Goal: Task Accomplishment & Management: Complete application form

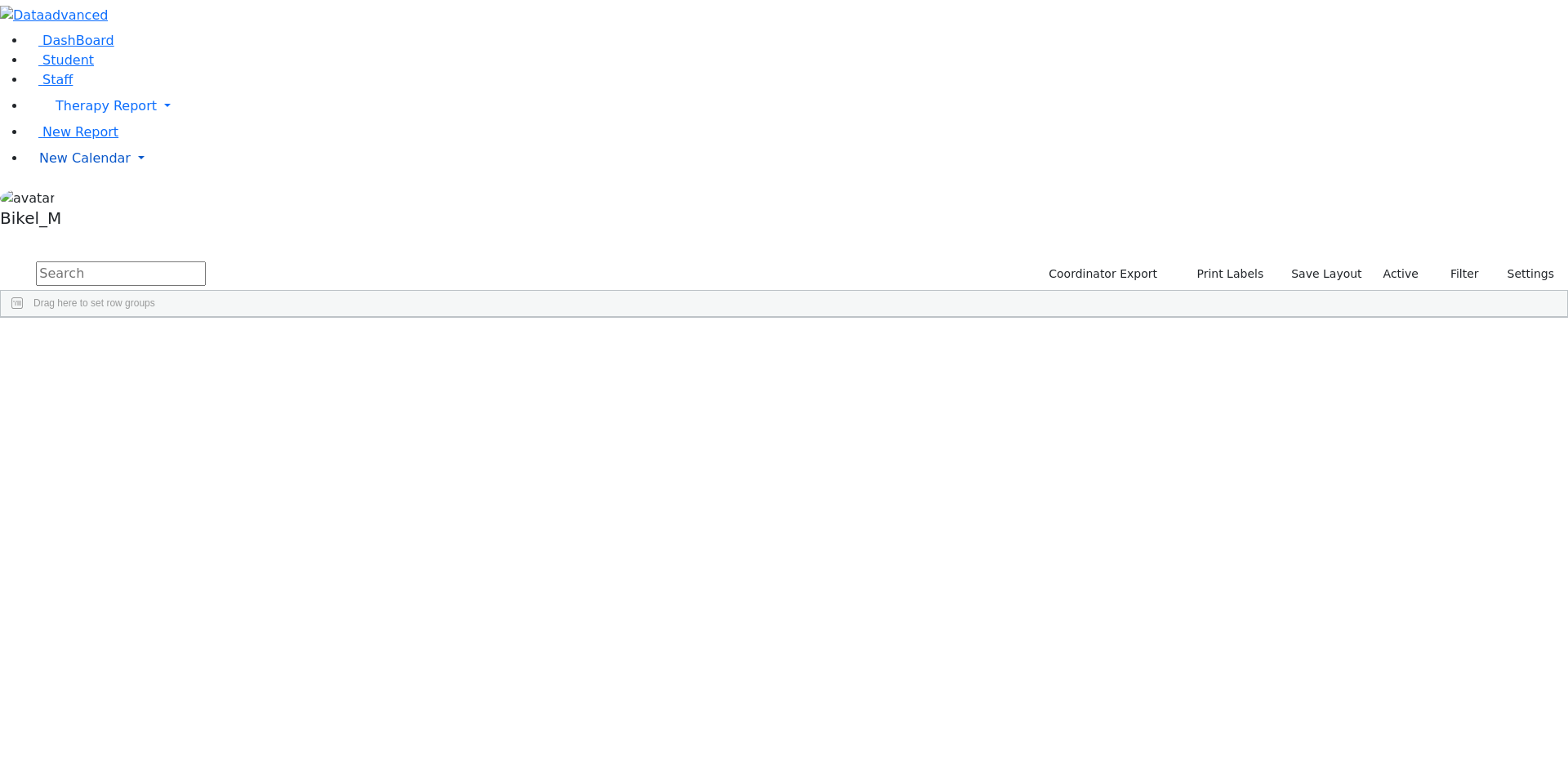
click at [119, 123] on link "New Calendar" at bounding box center [796, 106] width 1541 height 33
click at [94, 198] on span "Calendar" at bounding box center [65, 190] width 59 height 16
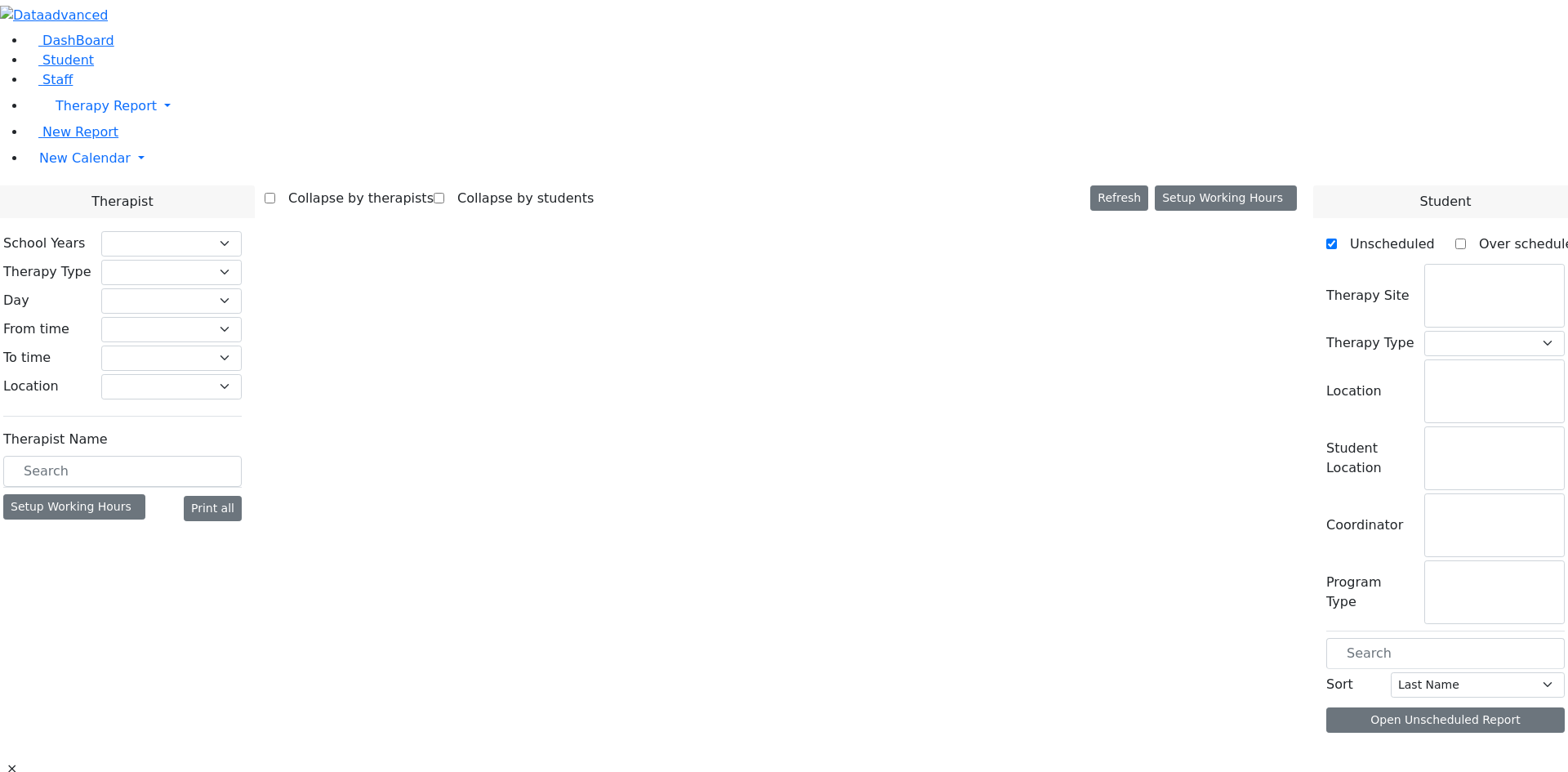
checkbox input "false"
select select "212"
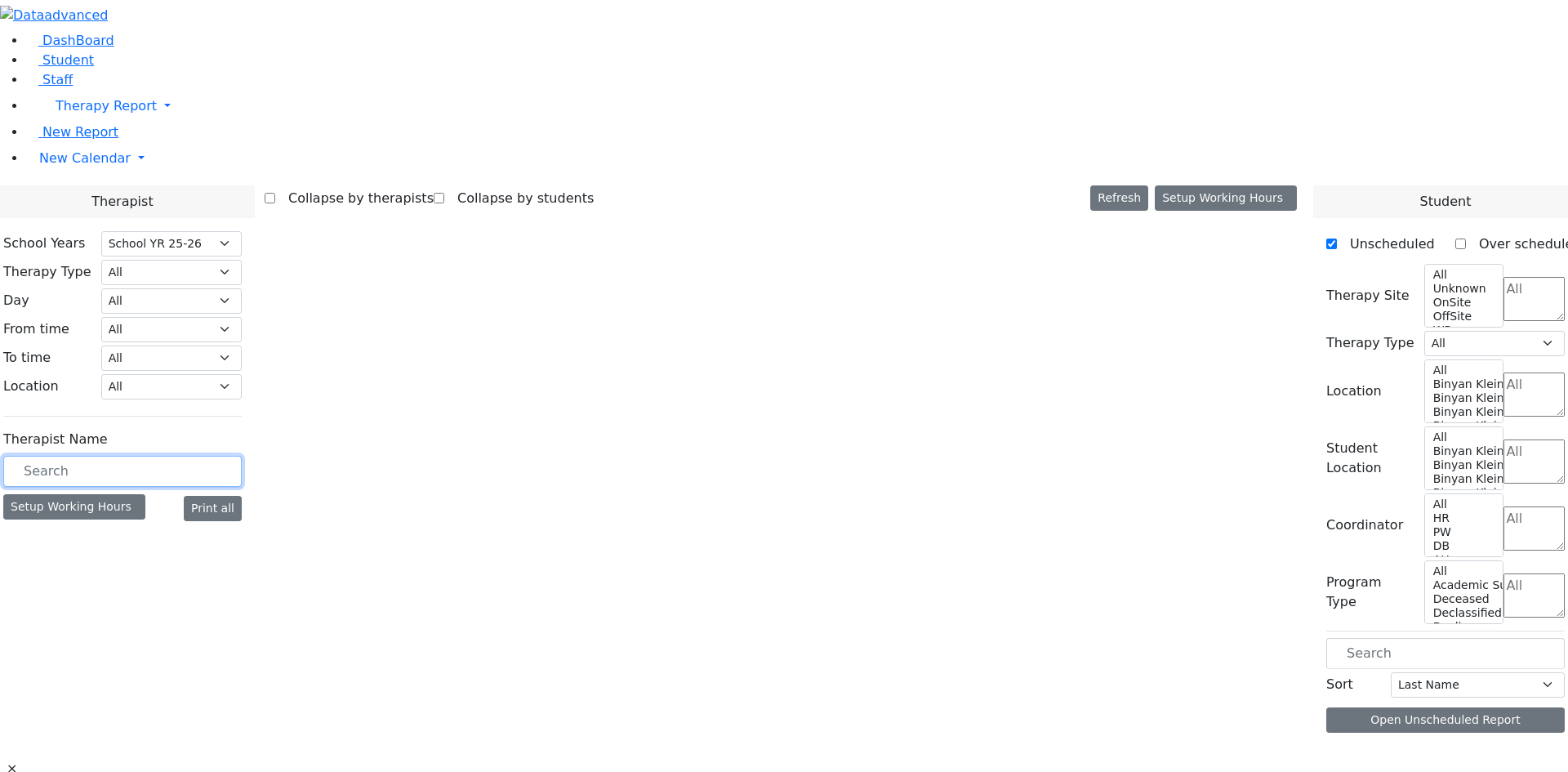
click at [230, 455] on input "text" at bounding box center [123, 471] width 239 height 31
type input "m"
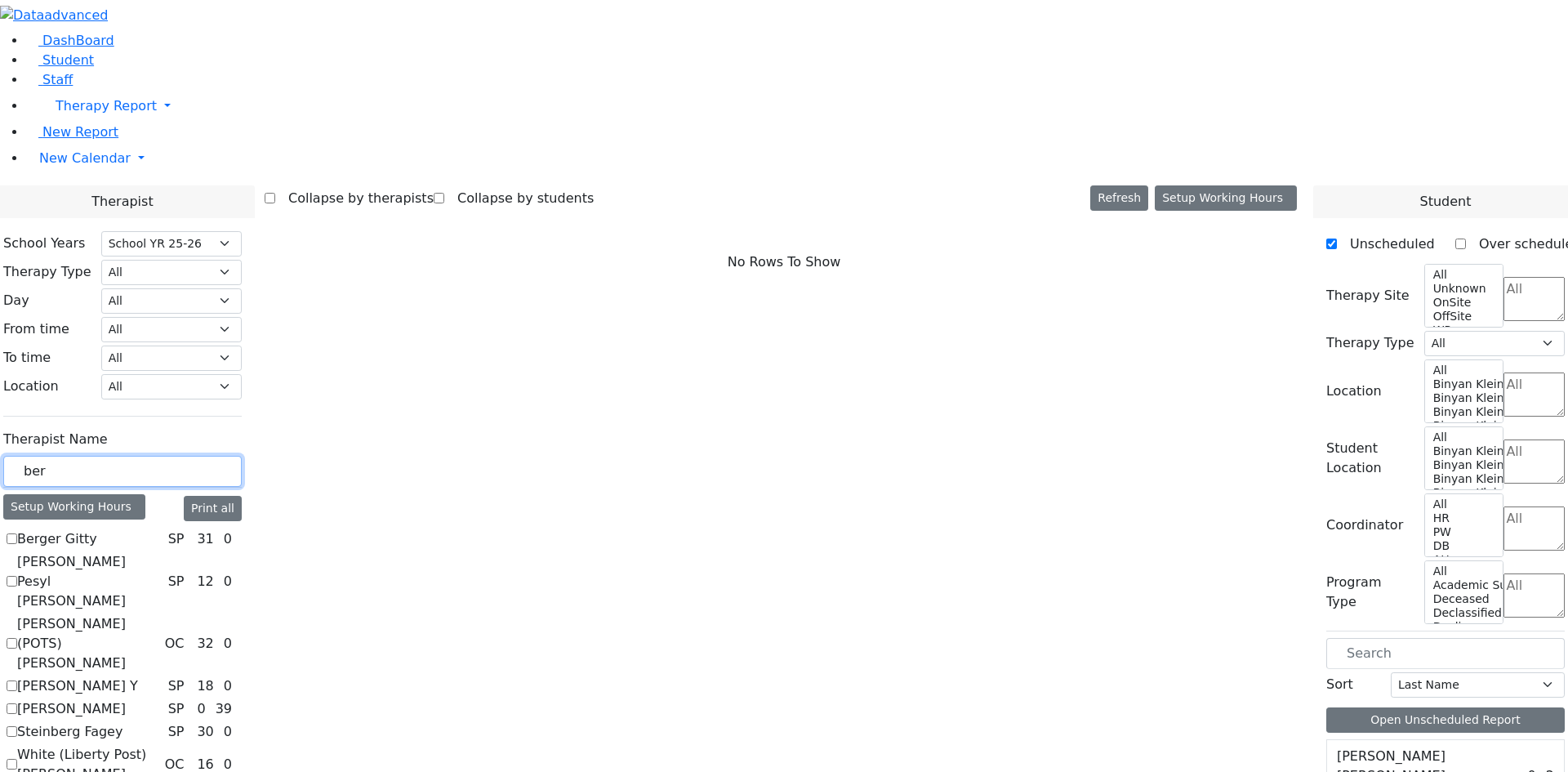
type input "ber"
click at [162, 552] on label "[PERSON_NAME] Pesyl [PERSON_NAME]" at bounding box center [89, 582] width 145 height 59
click at [17, 576] on input "[PERSON_NAME] Pesyl [PERSON_NAME]" at bounding box center [12, 581] width 10 height 10
checkbox input "true"
select select "3"
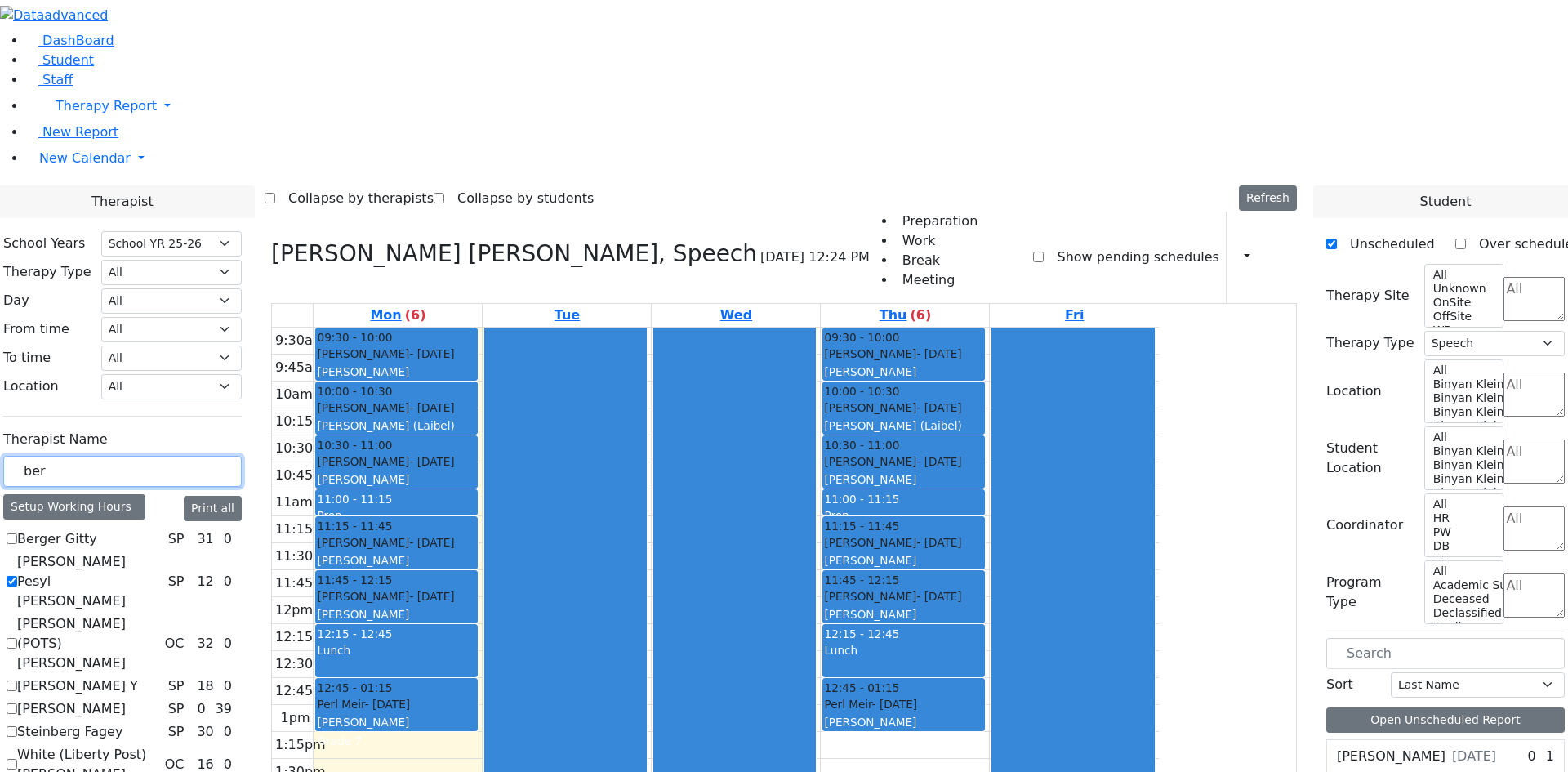
click at [241, 455] on input "ber" at bounding box center [123, 471] width 239 height 31
click at [162, 552] on label "[PERSON_NAME] Pesyl [PERSON_NAME]" at bounding box center [89, 582] width 145 height 59
click at [17, 576] on input "[PERSON_NAME] Pesyl [PERSON_NAME]" at bounding box center [12, 581] width 10 height 10
checkbox input "false"
select select
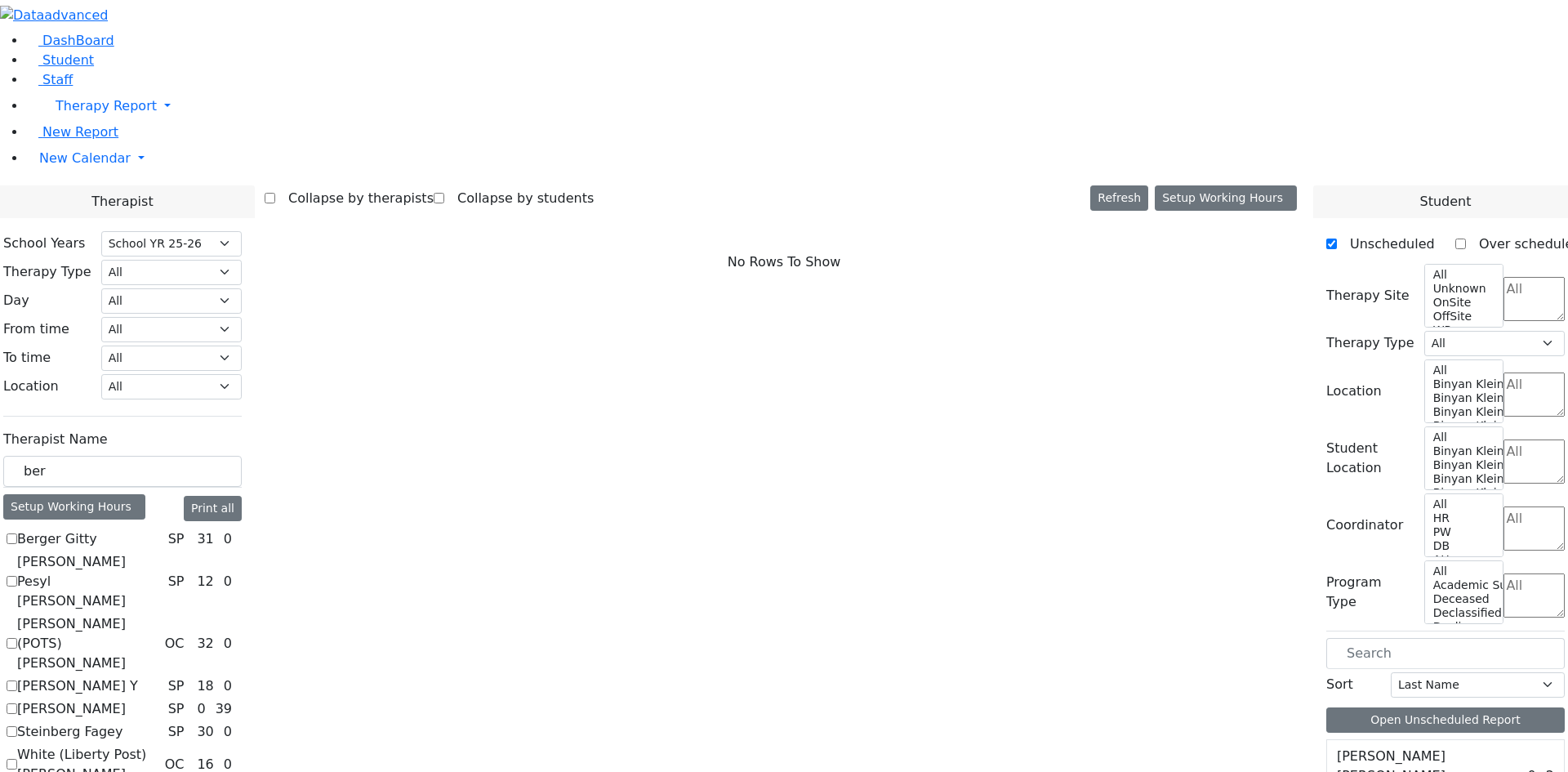
click at [158, 614] on label "[PERSON_NAME] (POTS) [PERSON_NAME]" at bounding box center [87, 644] width 141 height 59
click at [17, 638] on input "[PERSON_NAME] (POTS) [PERSON_NAME]" at bounding box center [12, 643] width 10 height 10
checkbox input "true"
select select "1"
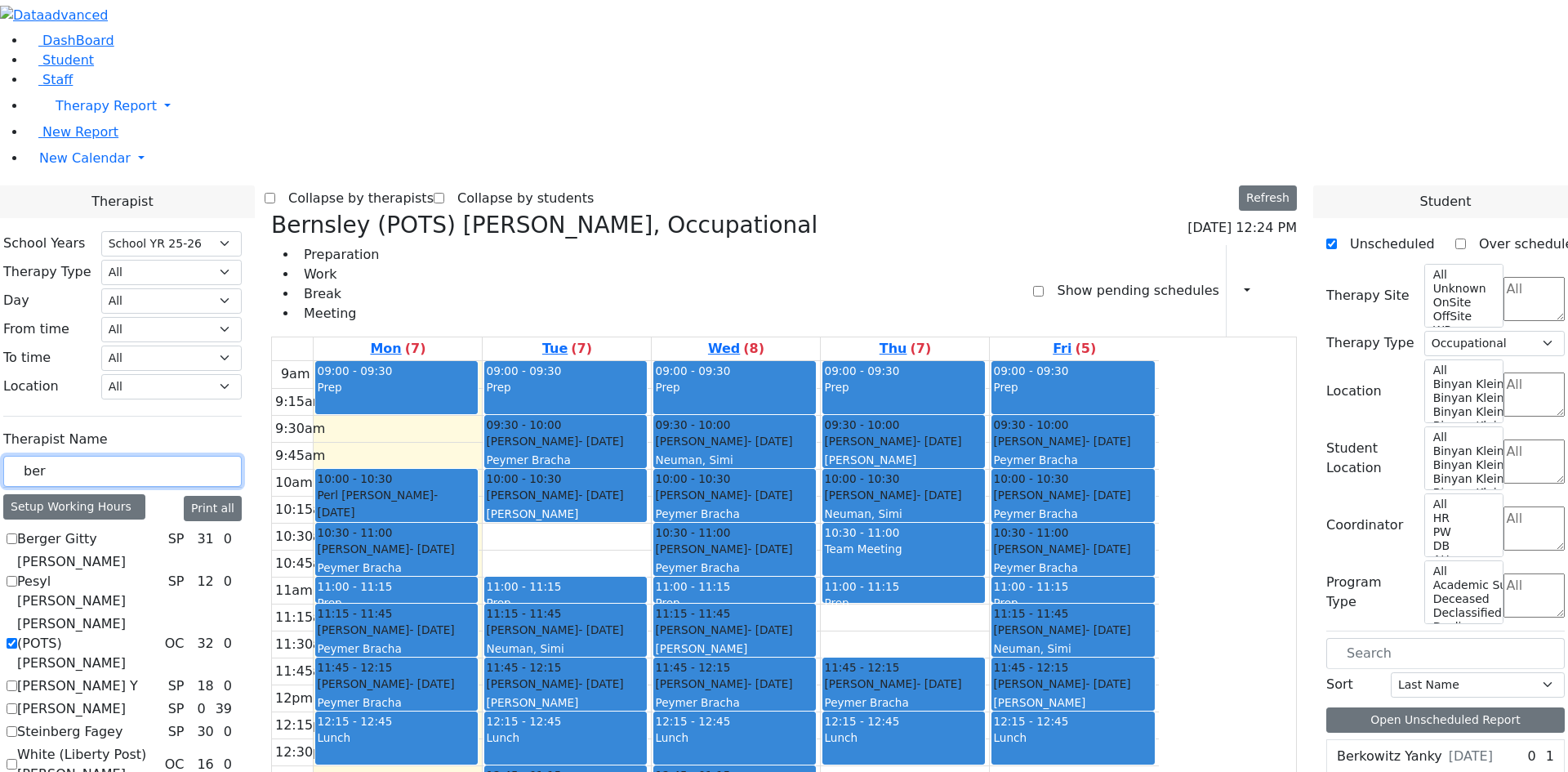
drag, startPoint x: 273, startPoint y: 280, endPoint x: 183, endPoint y: 286, distance: 90.2
click at [183, 286] on div "School Years Select School YR Summer YR 25 School YR 25-26 Summer YR 25 School …" at bounding box center [123, 520] width 265 height 605
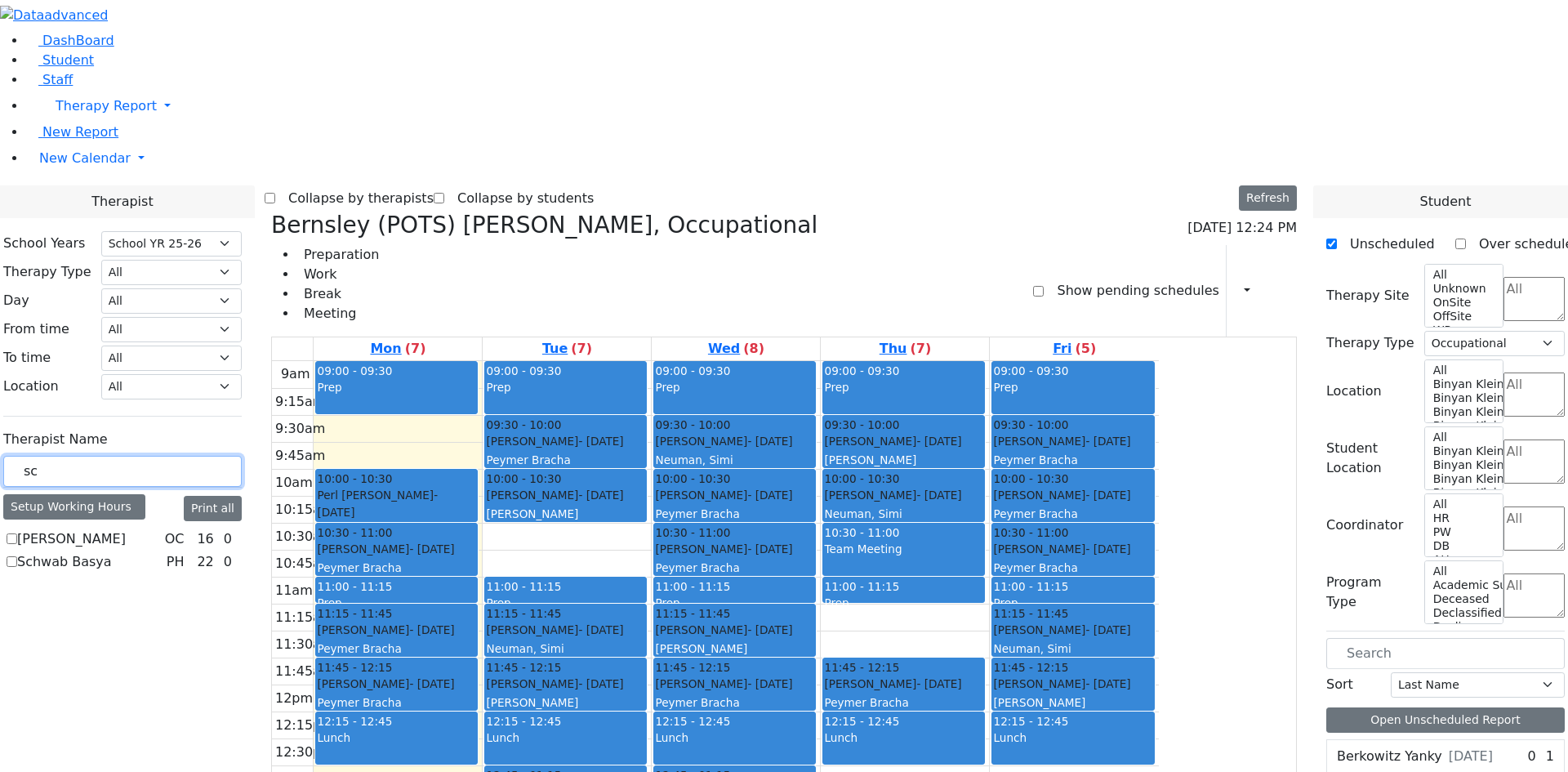
type input "s"
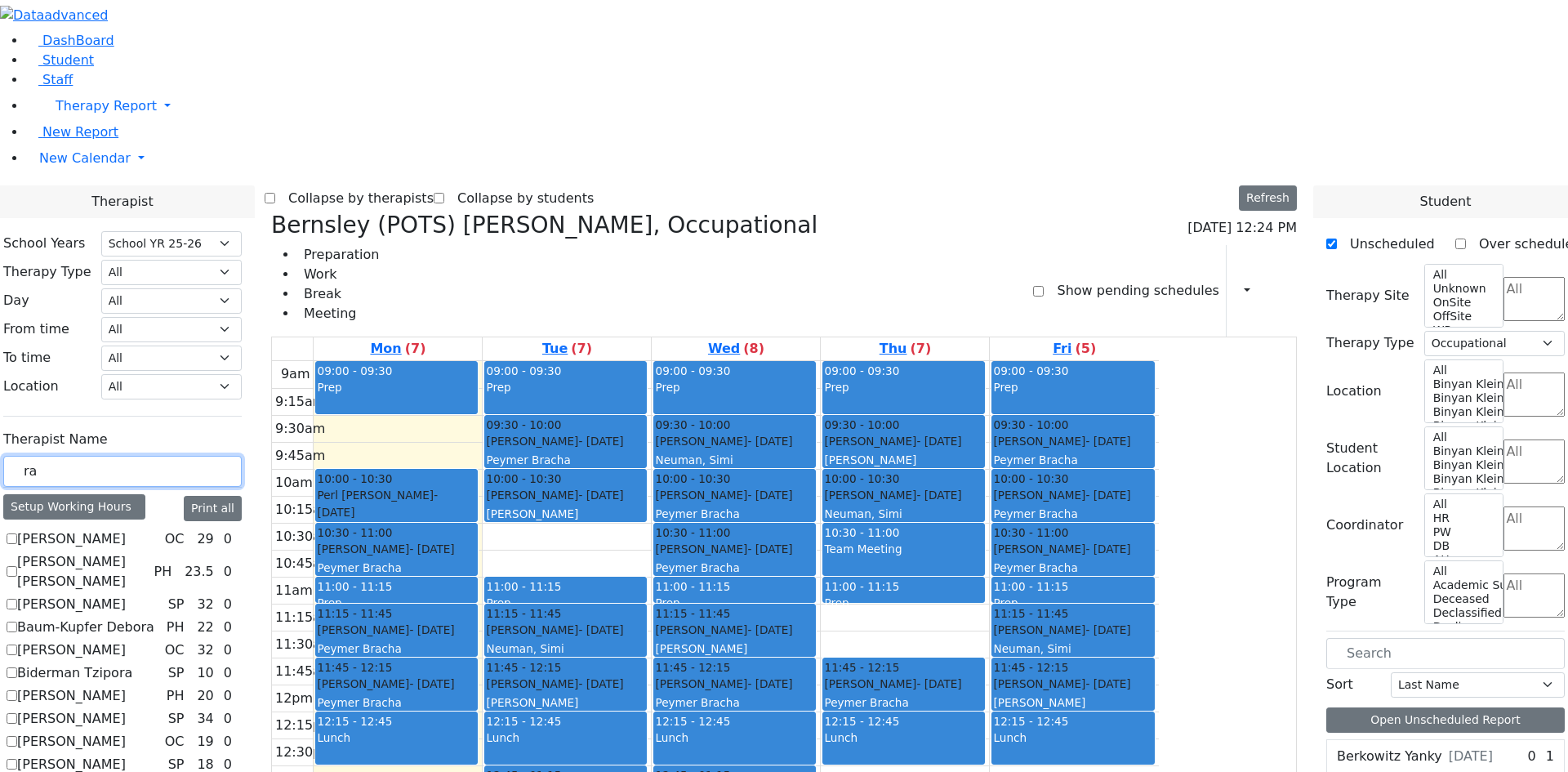
scroll to position [3, 0]
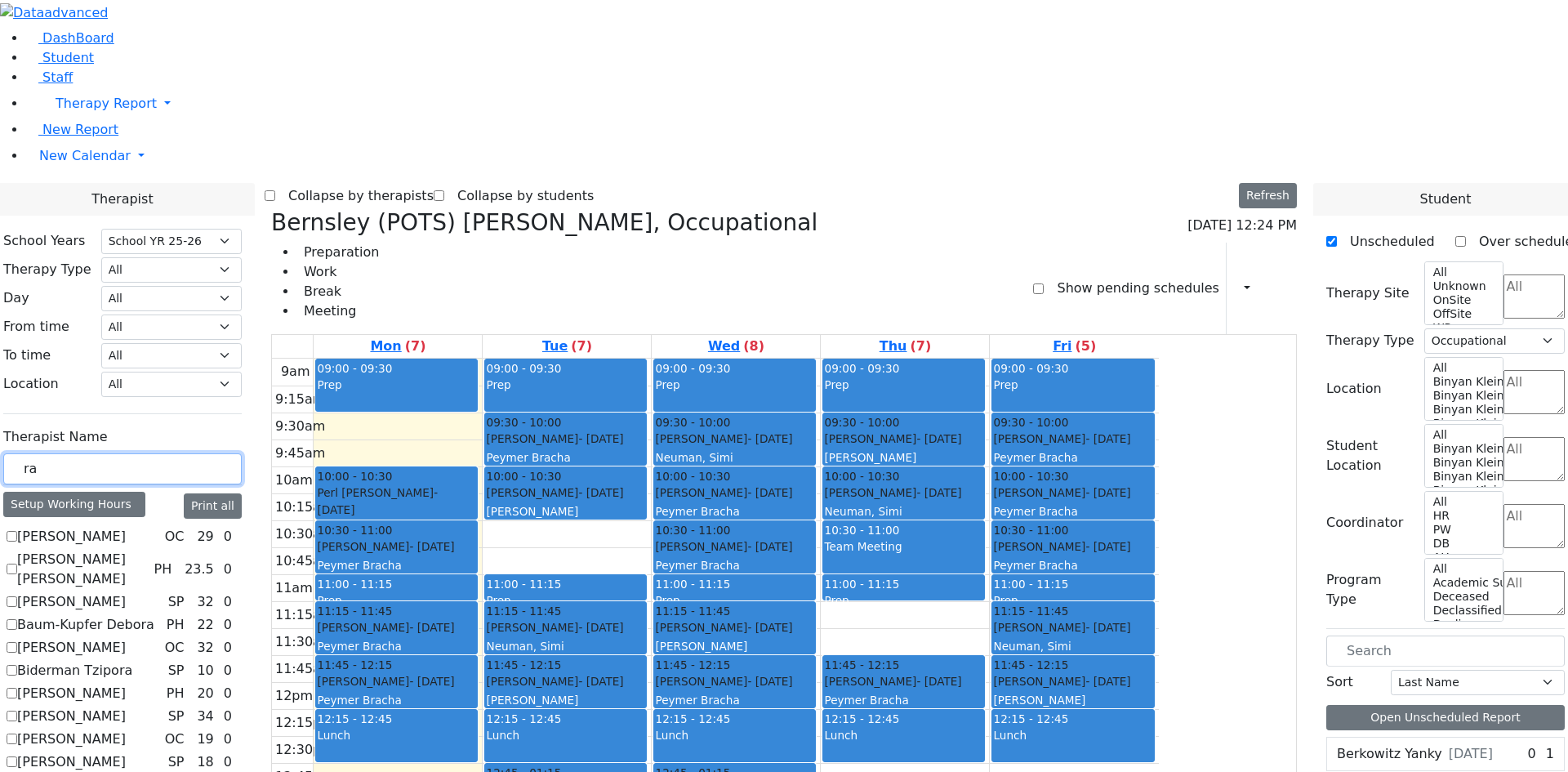
type input "ra"
checkbox input "true"
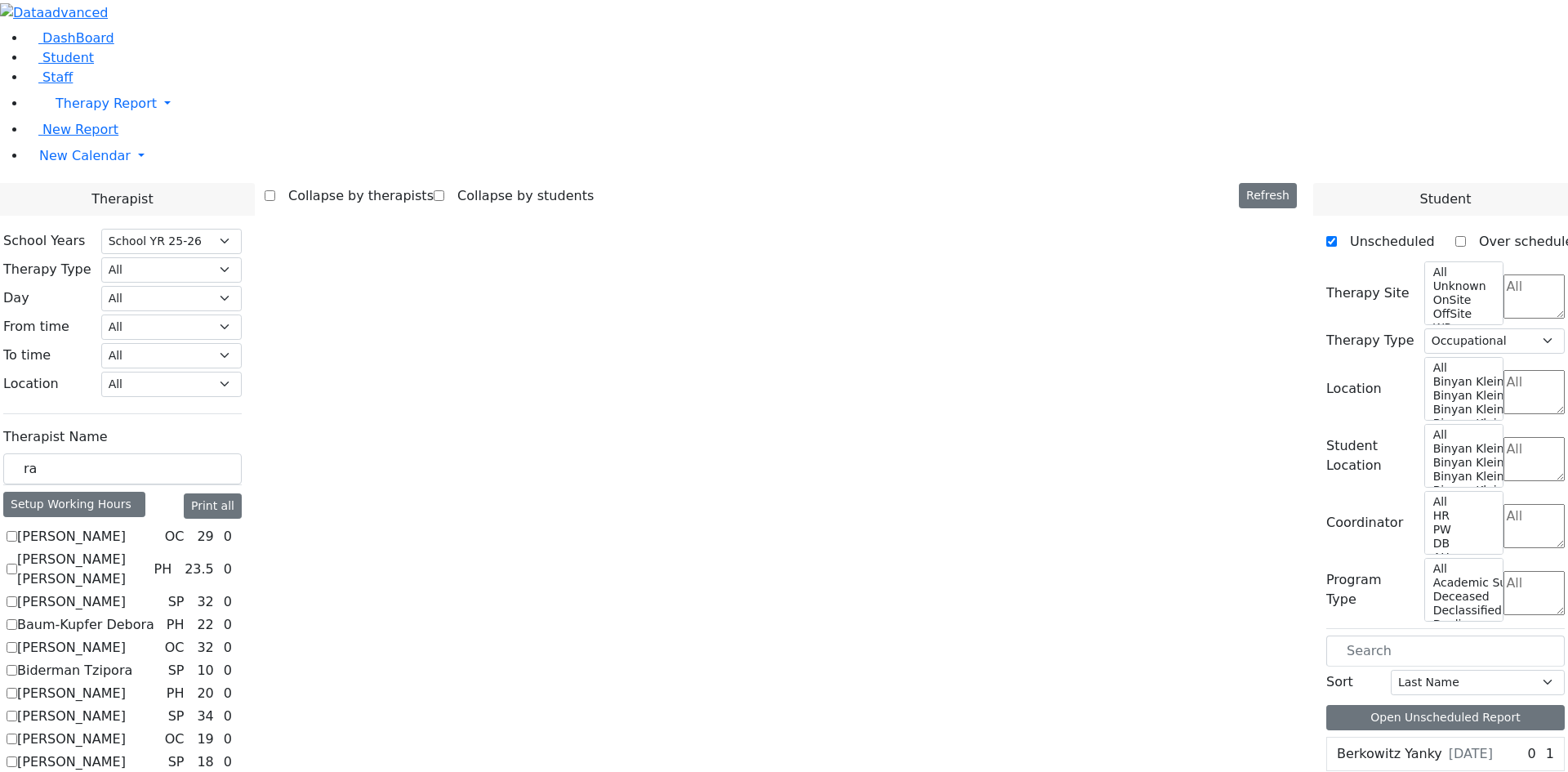
scroll to position [0, 0]
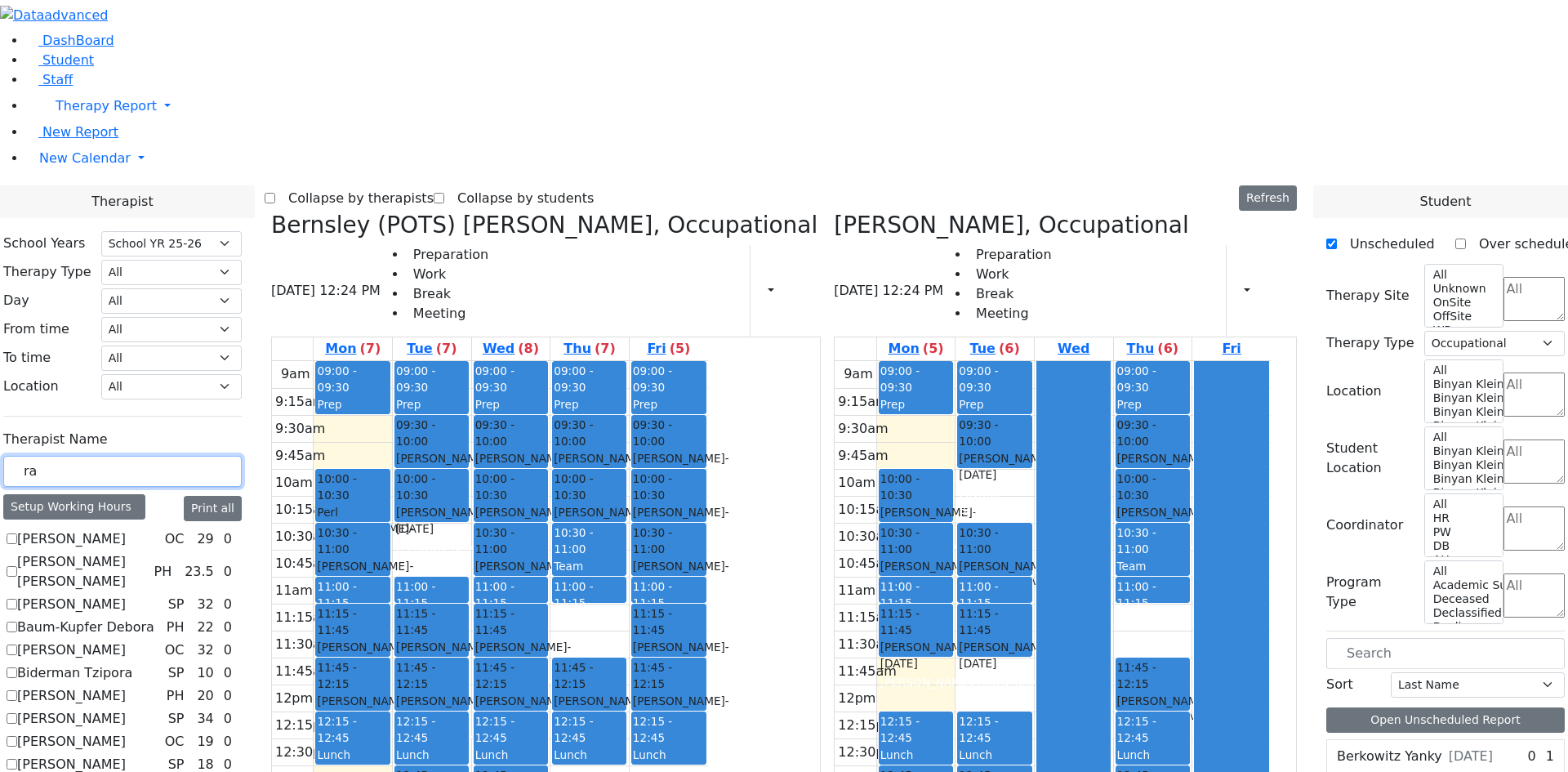
drag, startPoint x: 247, startPoint y: 280, endPoint x: 214, endPoint y: 286, distance: 33.5
click at [214, 455] on input "ra" at bounding box center [123, 471] width 239 height 31
type input "le"
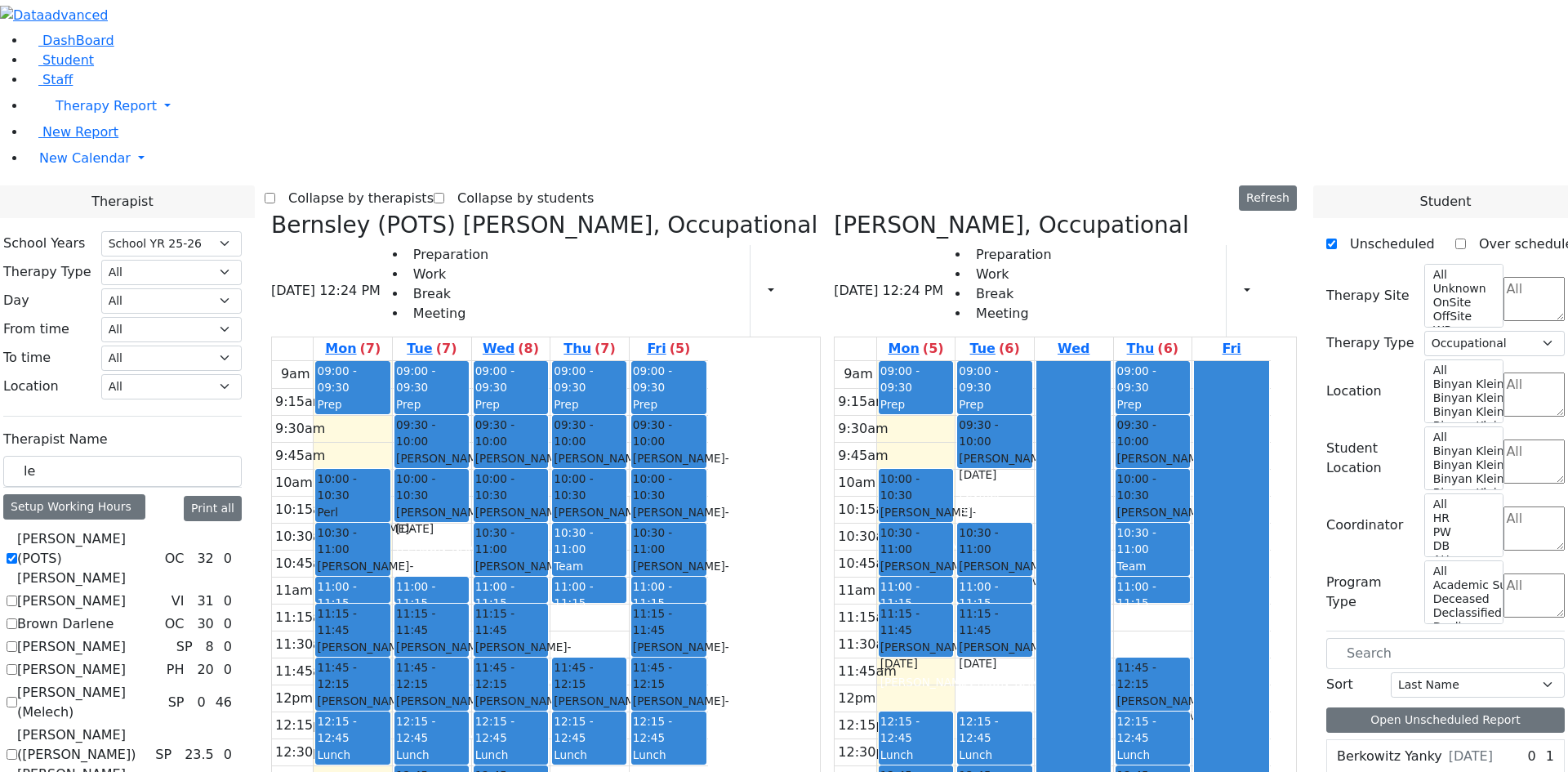
click at [194, 563] on div "School Years Select School YR Summer YR 25 School YR 25-26 Summer YR 25 School …" at bounding box center [123, 566] width 265 height 697
checkbox input "true"
